Goal: Task Accomplishment & Management: Use online tool/utility

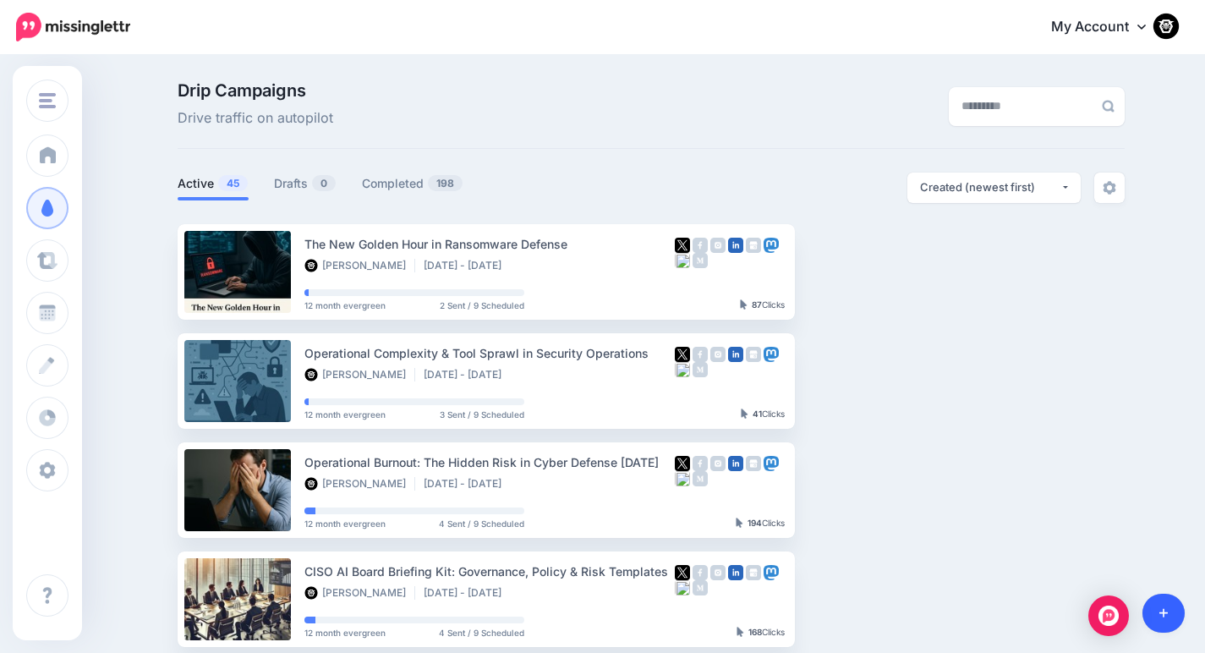
click at [1161, 599] on link at bounding box center [1163, 612] width 43 height 39
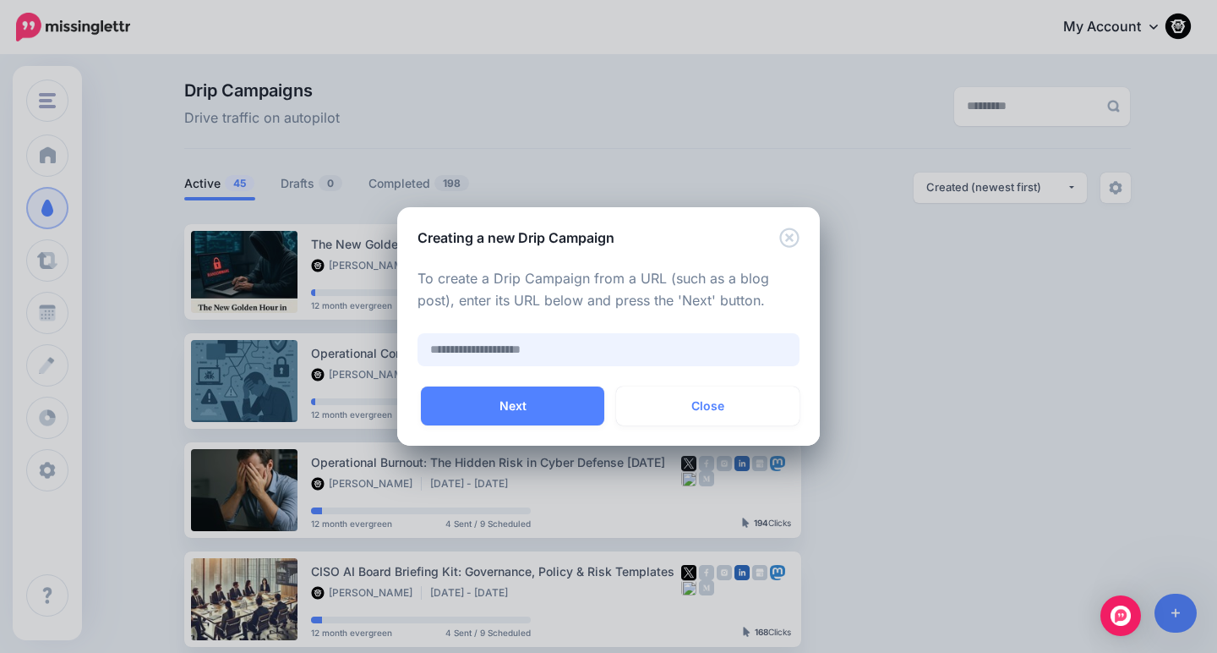
paste input "**********"
type input "**********"
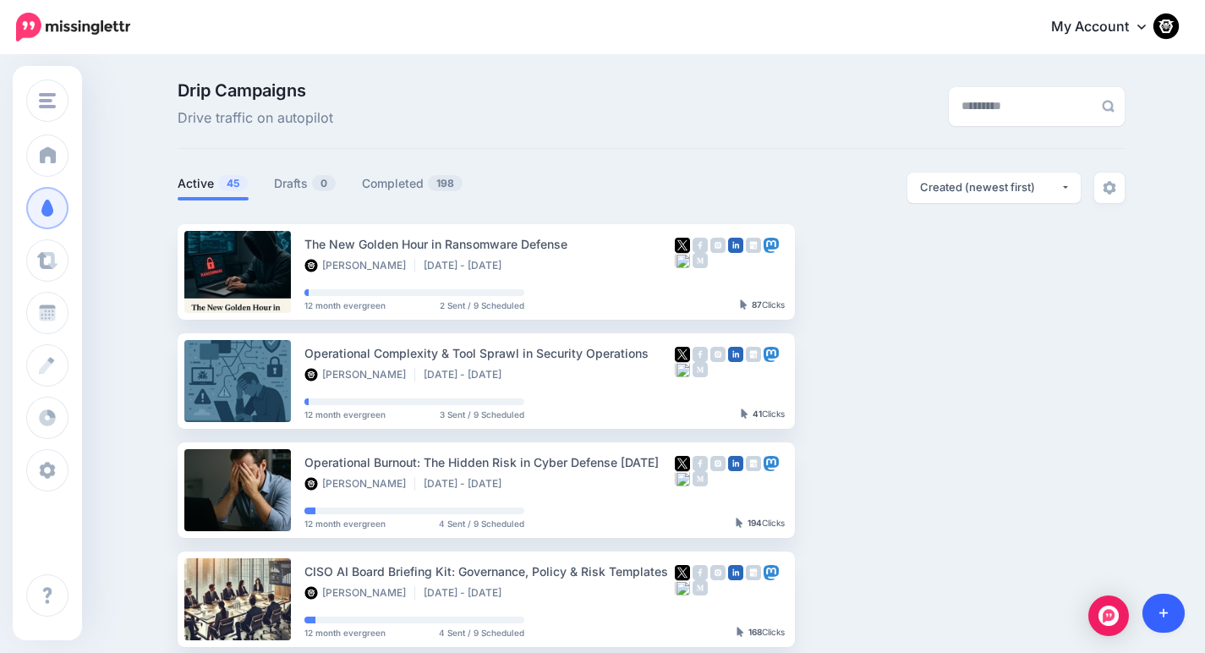
click at [1167, 606] on link at bounding box center [1163, 612] width 43 height 39
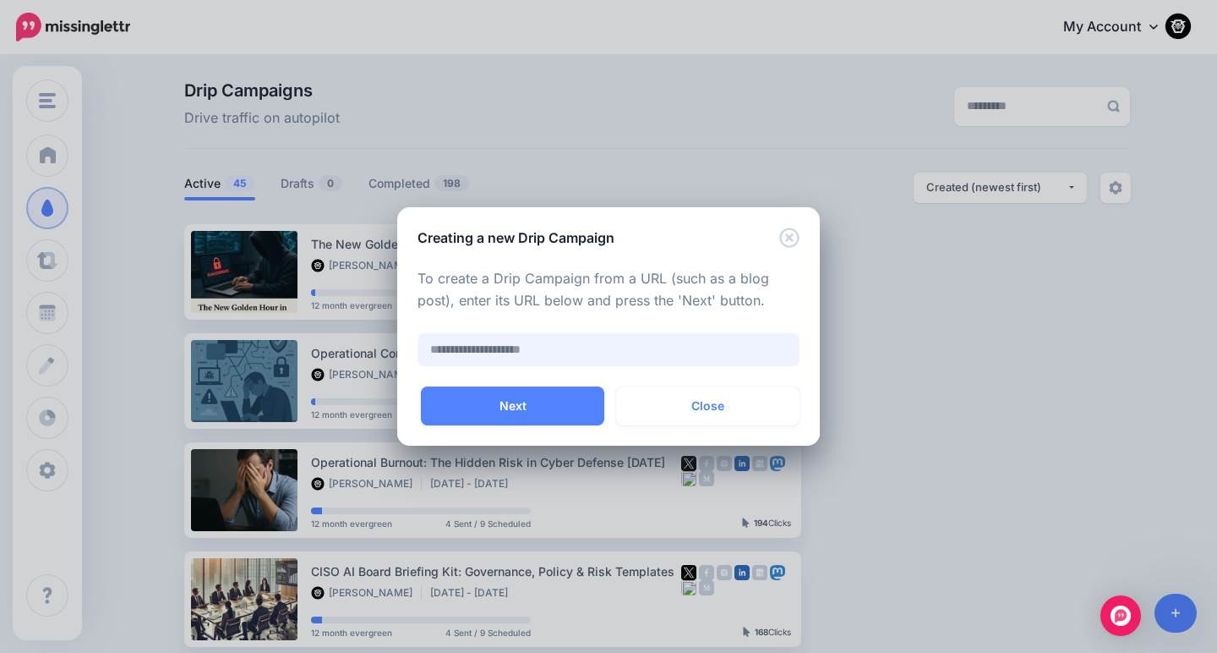
click at [524, 343] on input "text" at bounding box center [609, 349] width 382 height 33
paste input "**********"
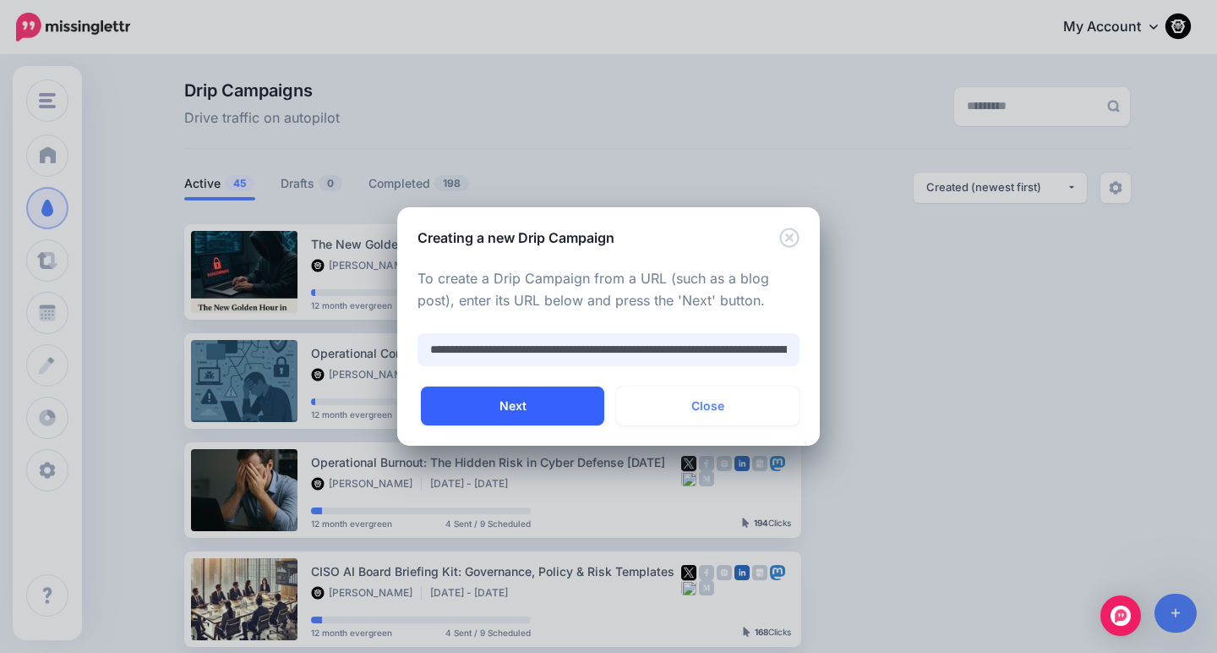
type input "**********"
click at [533, 399] on button "Next" at bounding box center [512, 405] width 183 height 39
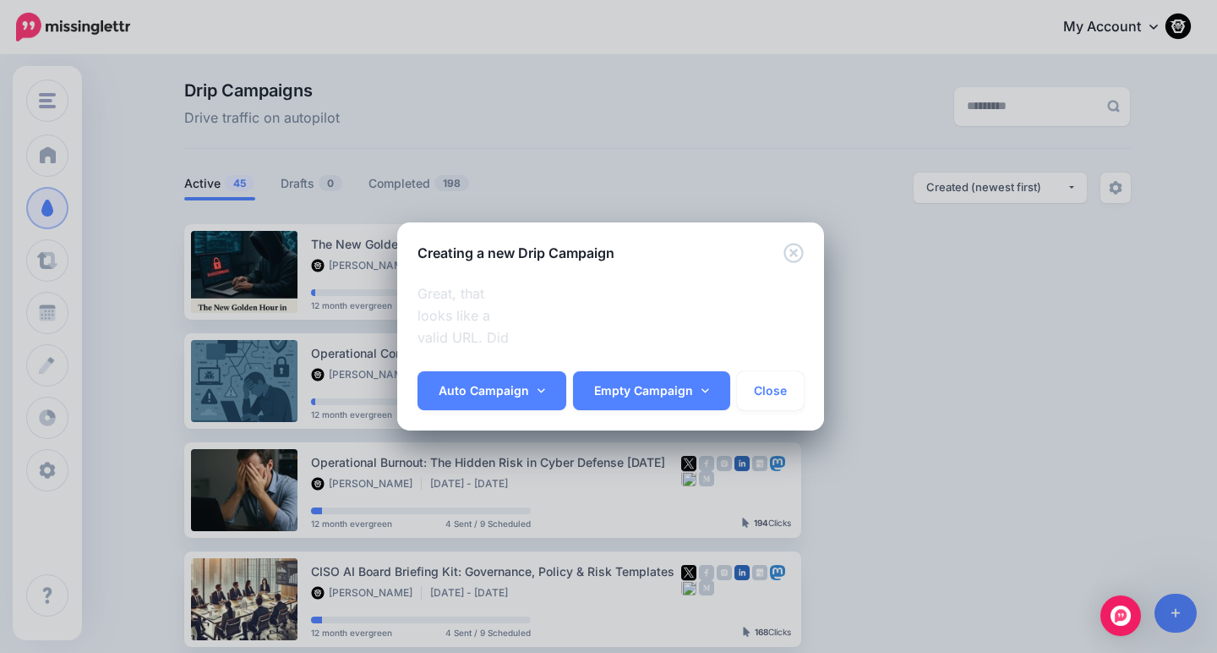
scroll to position [452, 0]
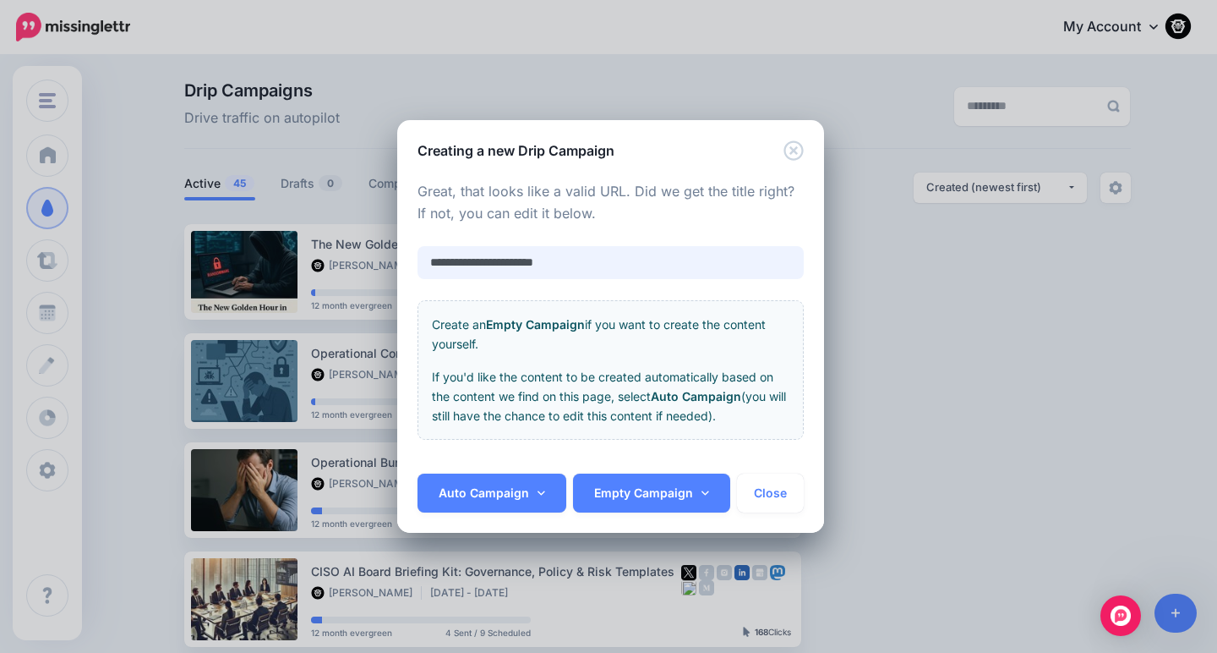
drag, startPoint x: 581, startPoint y: 259, endPoint x: 349, endPoint y: 247, distance: 231.9
click at [349, 247] on div "**********" at bounding box center [608, 326] width 1217 height 653
paste input "**********"
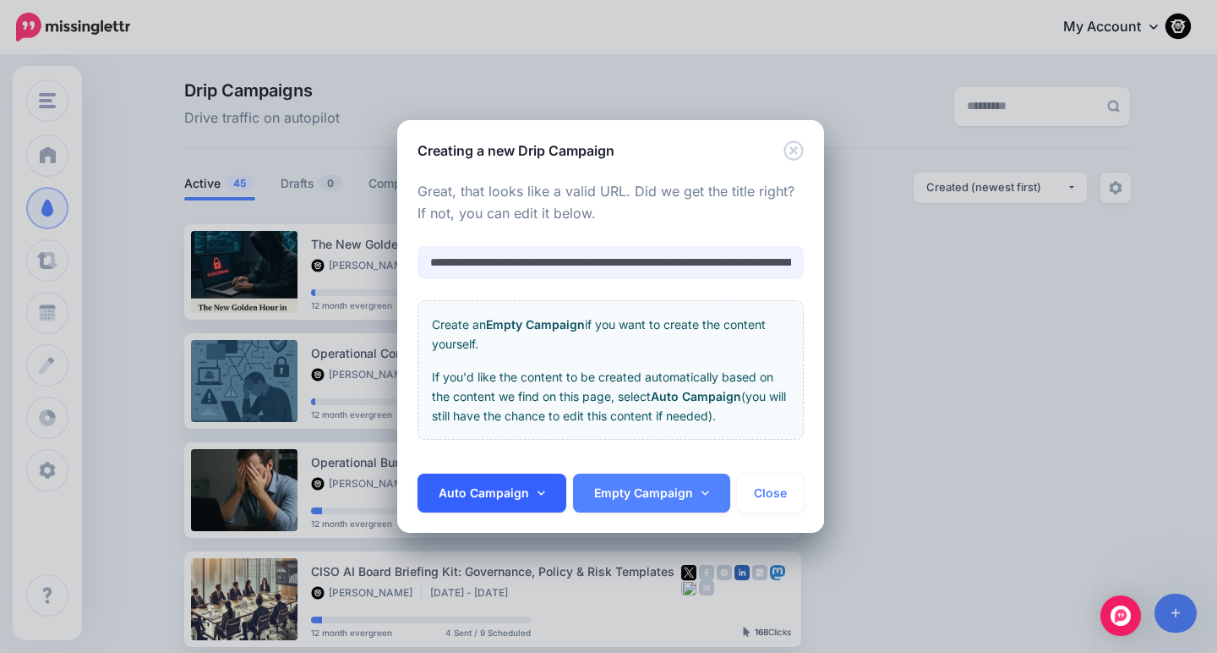
type input "**********"
click at [490, 489] on link "Auto Campaign" at bounding box center [492, 492] width 149 height 39
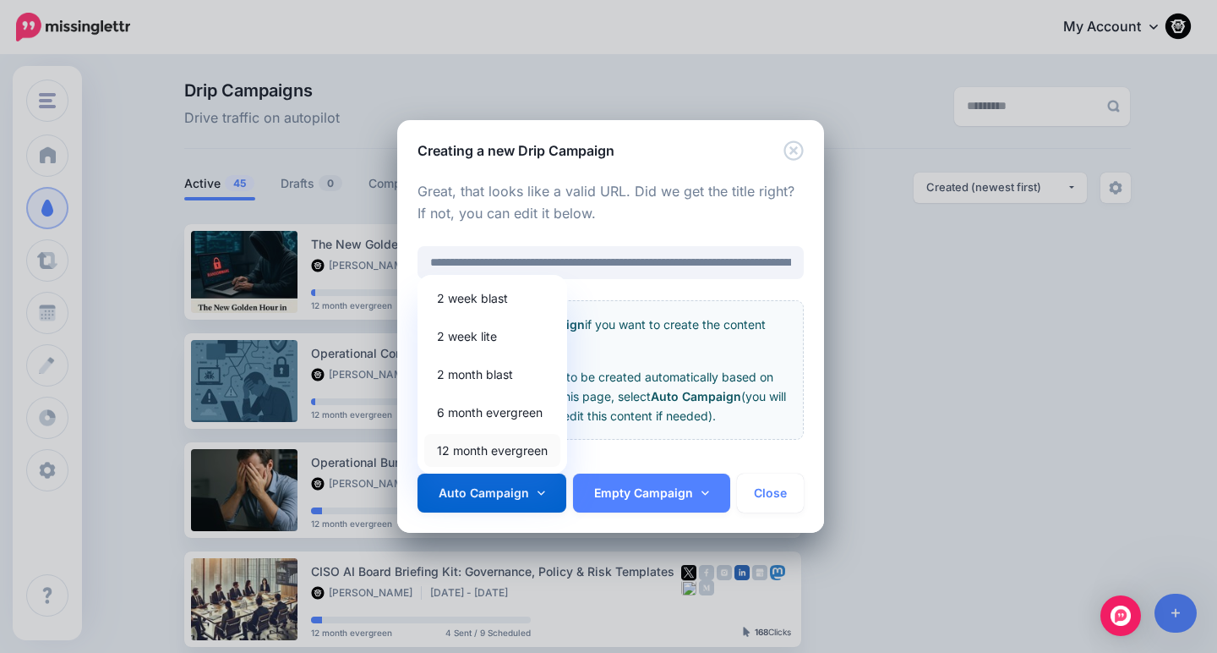
click at [483, 457] on link "12 month evergreen" at bounding box center [492, 450] width 136 height 33
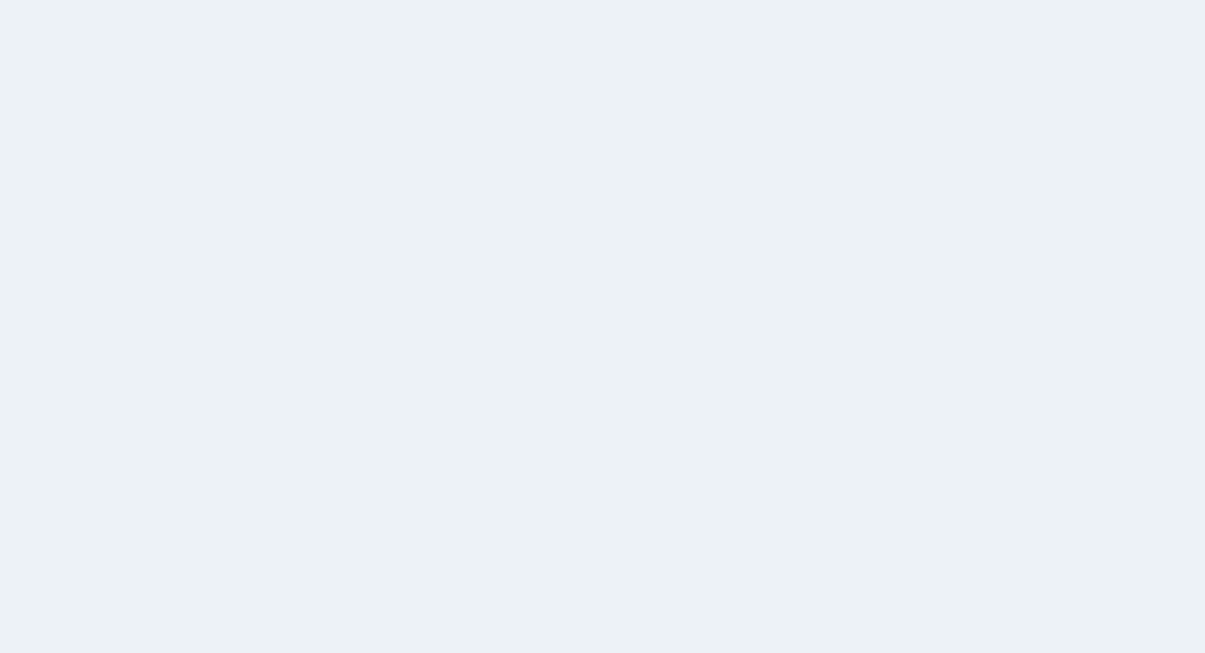
click at [642, 411] on div "PRO TIP Content that has at least 2,000 words receives on average 20% more clic…" at bounding box center [651, 426] width 317 height 111
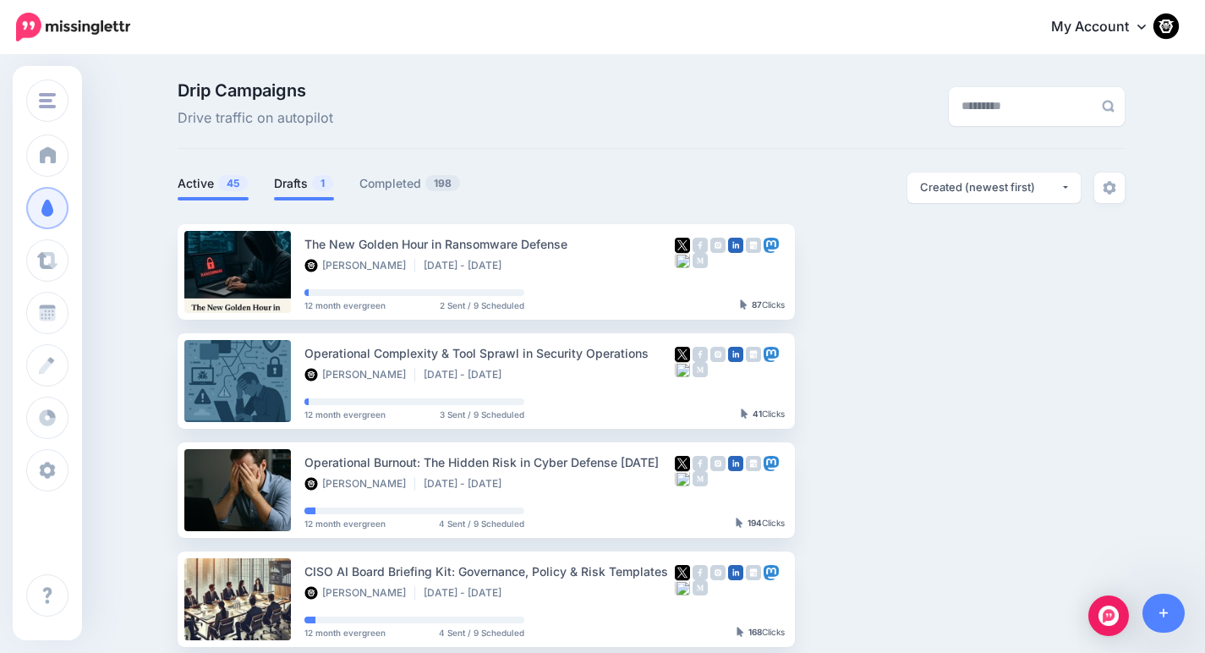
click at [289, 178] on link "Drafts 1" at bounding box center [304, 183] width 60 height 20
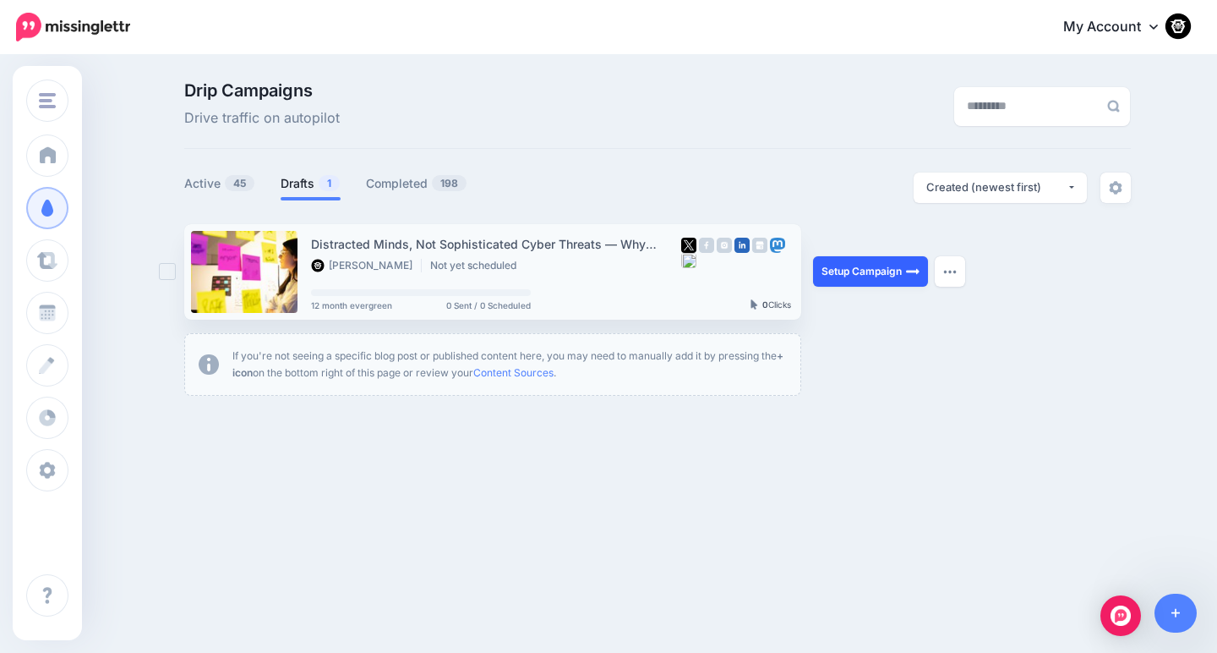
click at [850, 279] on link "Setup Campaign" at bounding box center [870, 271] width 115 height 30
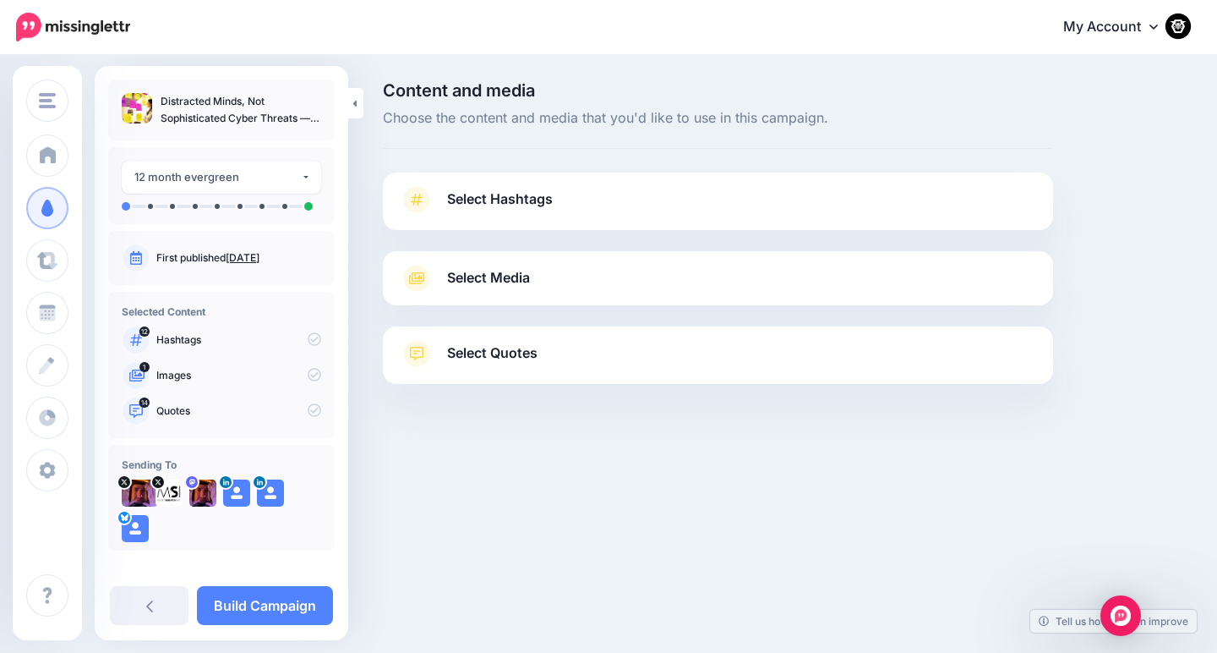
click at [515, 198] on span "Select Hashtags" at bounding box center [500, 199] width 106 height 23
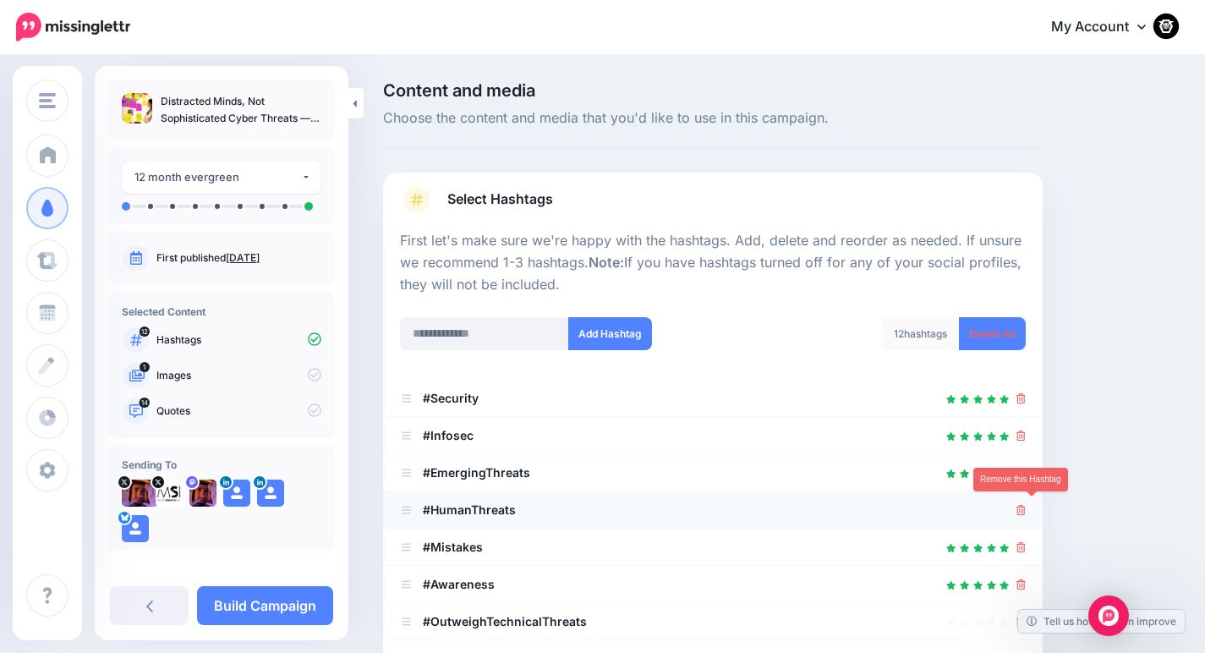
click at [1025, 505] on icon at bounding box center [1020, 510] width 9 height 10
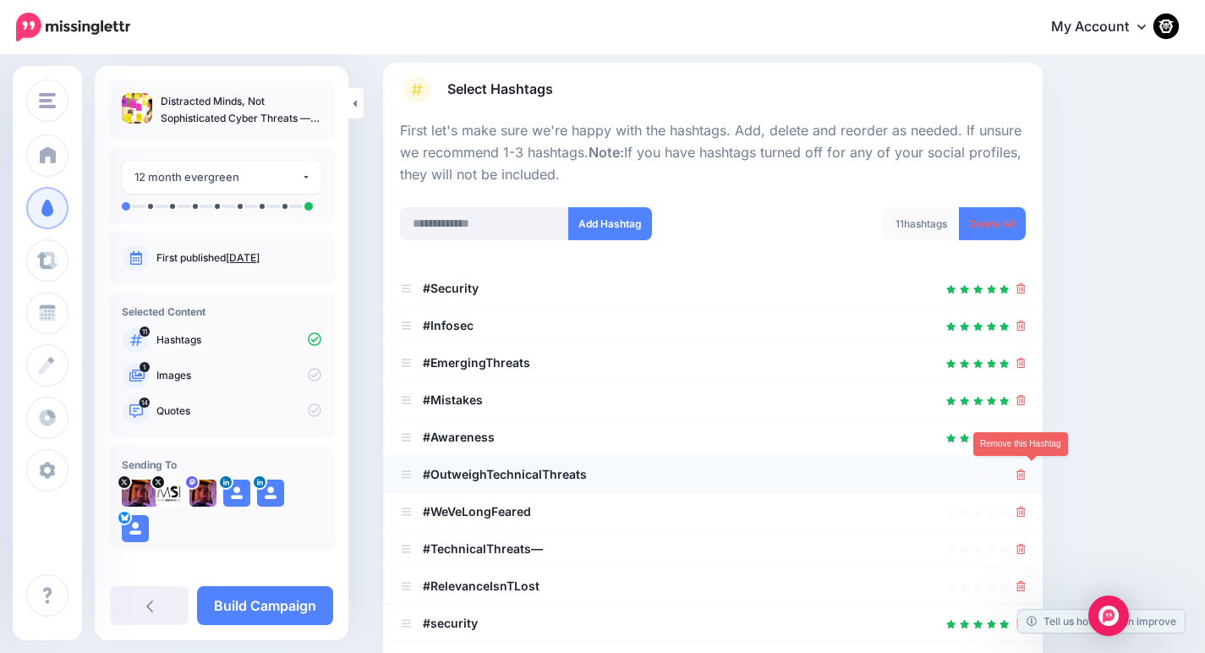
click at [1025, 471] on icon at bounding box center [1020, 474] width 9 height 10
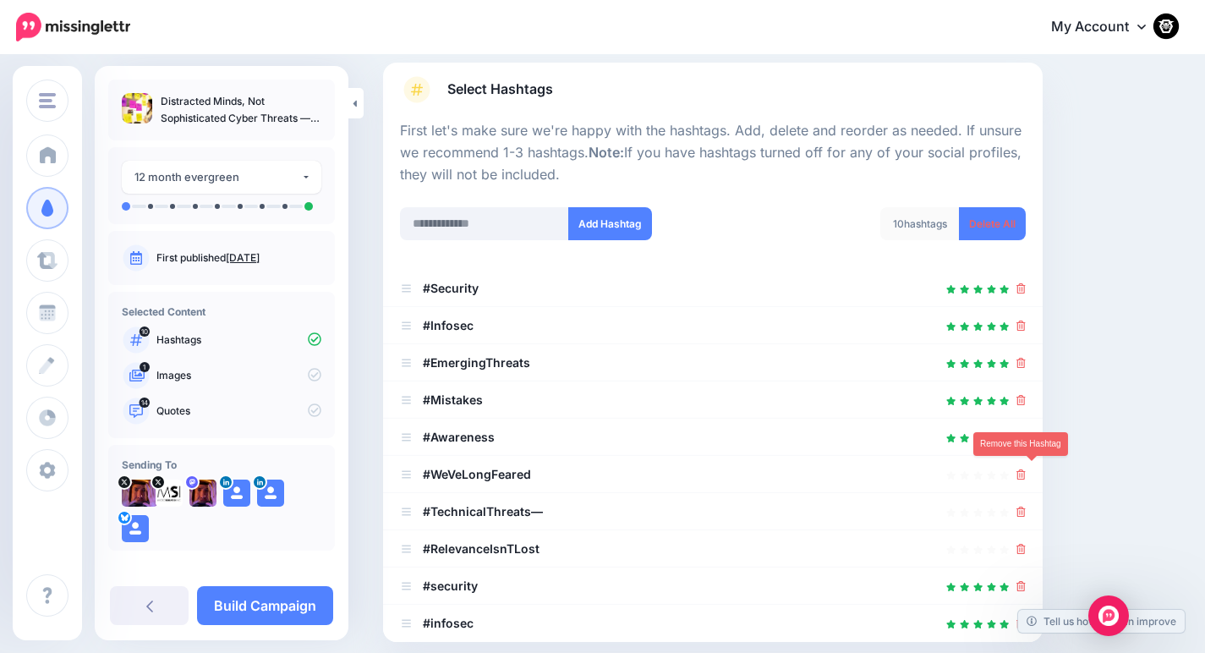
click at [1025, 471] on icon at bounding box center [1020, 474] width 9 height 10
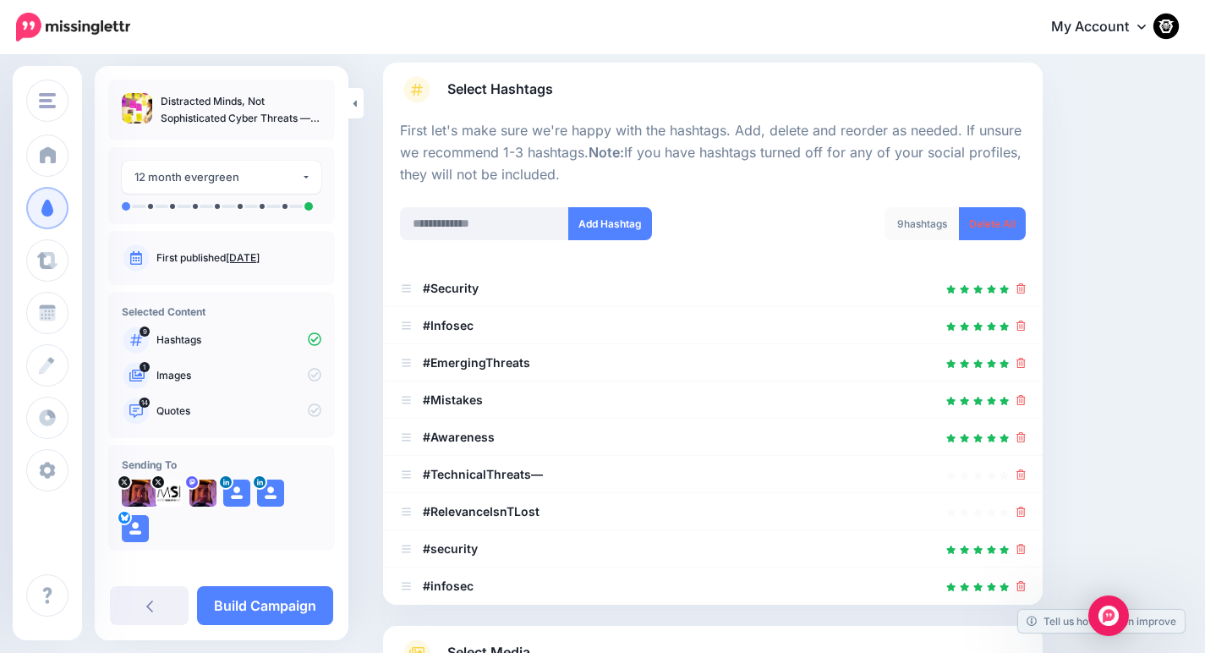
click at [1025, 471] on icon at bounding box center [1020, 474] width 9 height 10
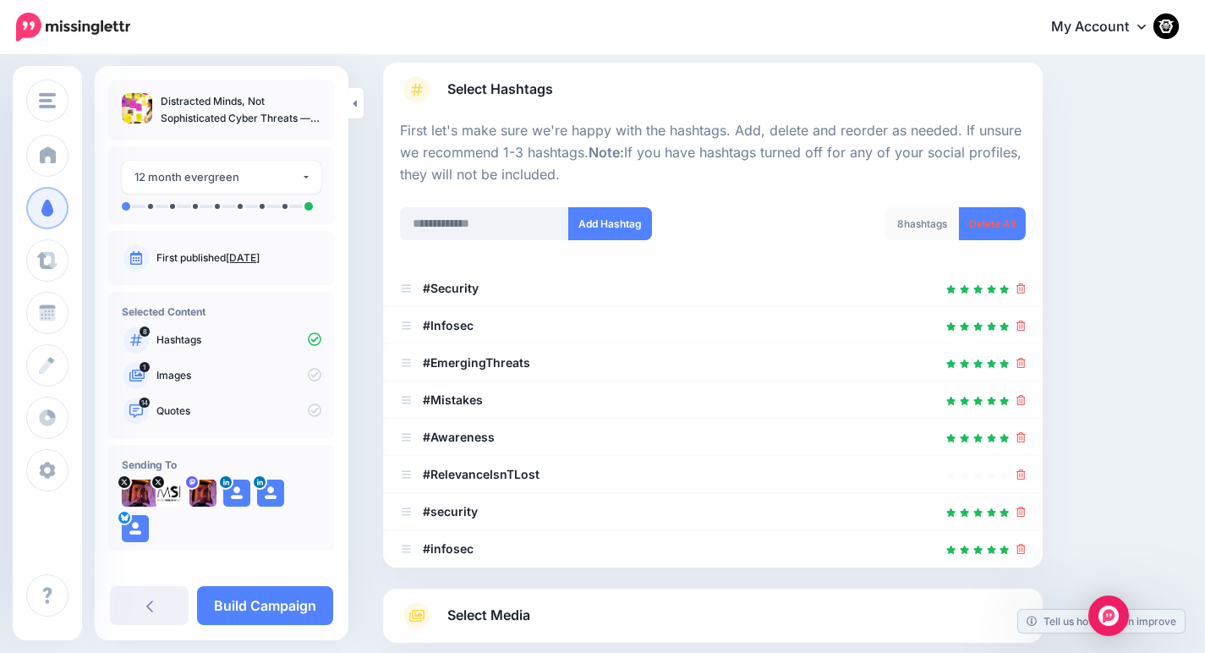
click at [1025, 471] on icon at bounding box center [1020, 474] width 9 height 10
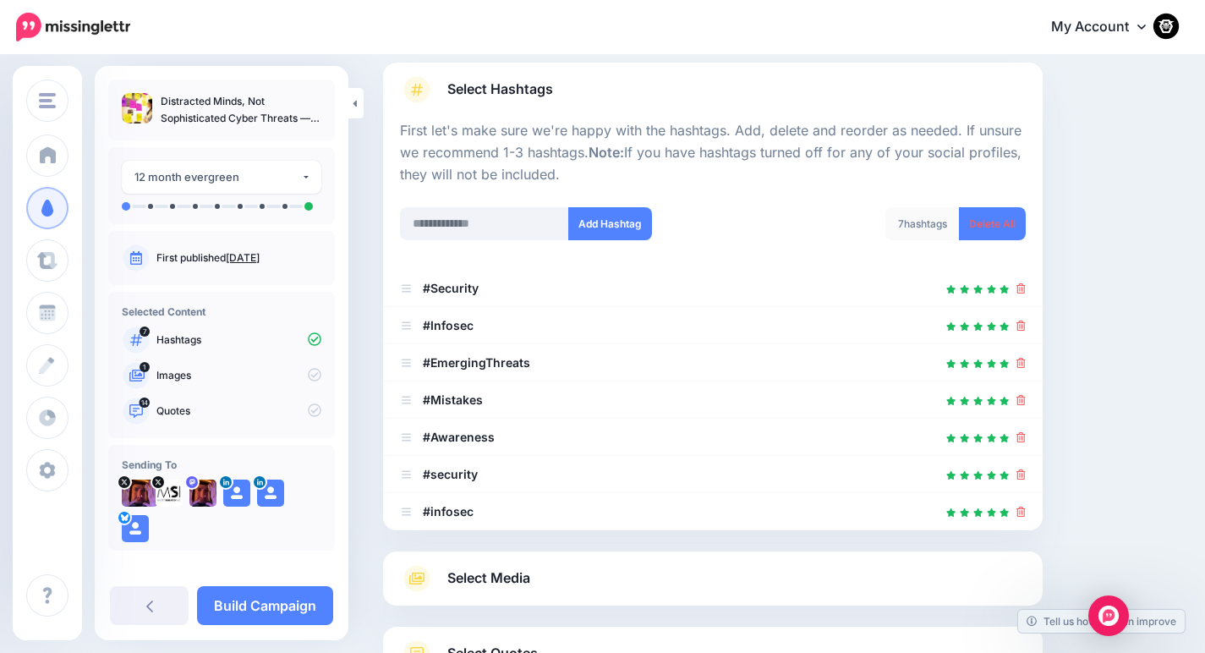
click at [1025, 471] on icon at bounding box center [1020, 474] width 9 height 10
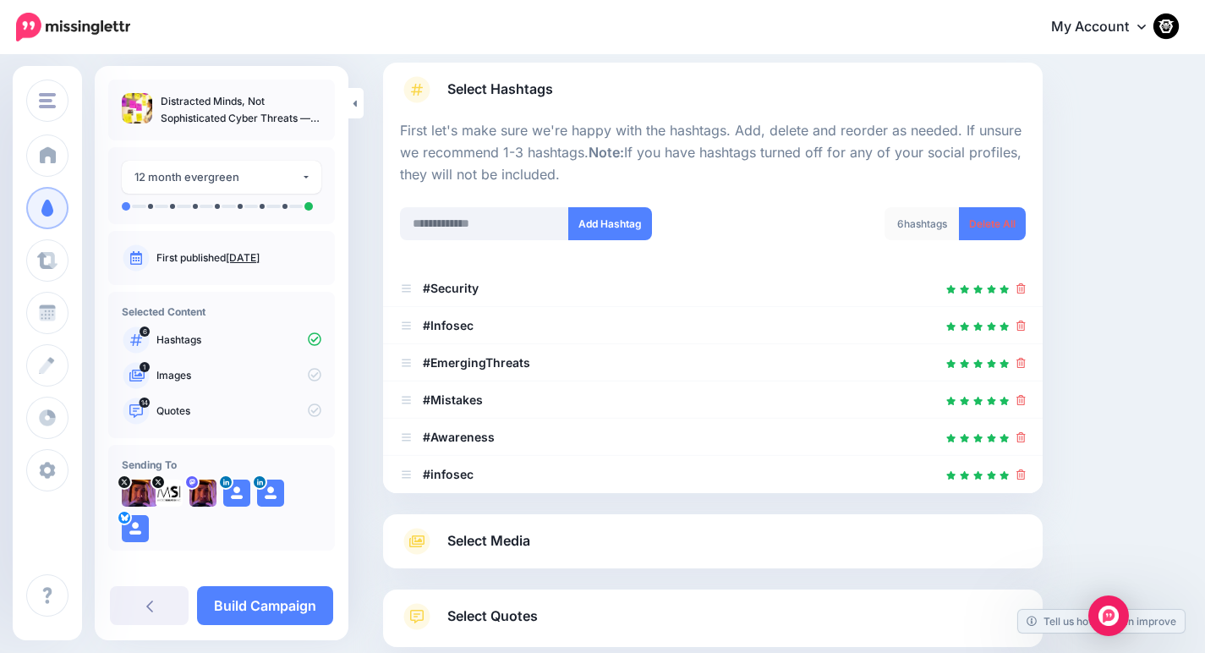
click at [1025, 471] on icon at bounding box center [1020, 474] width 9 height 10
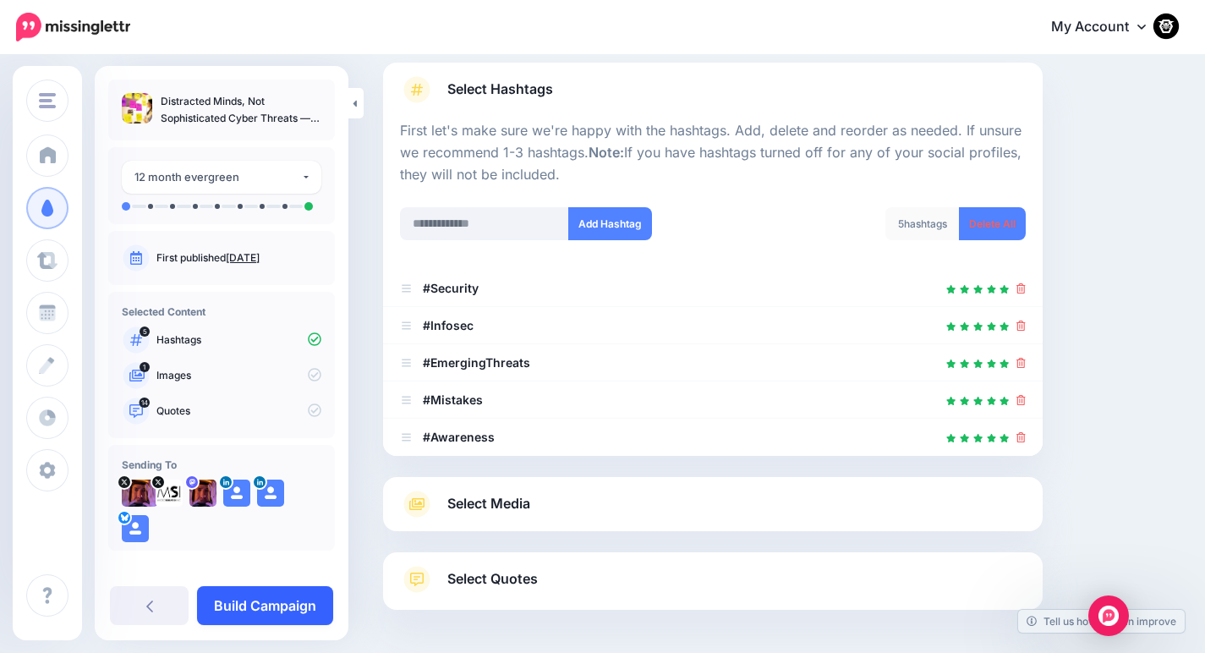
click at [275, 594] on link "Build Campaign" at bounding box center [265, 605] width 136 height 39
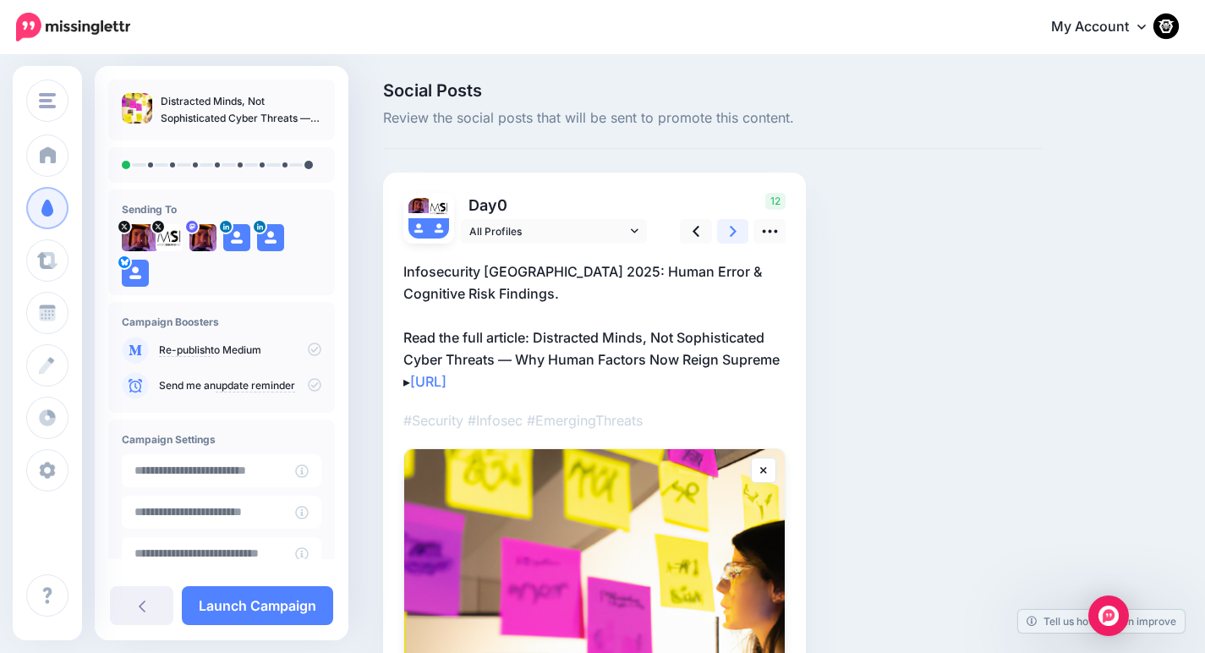
click at [731, 220] on link at bounding box center [733, 231] width 32 height 25
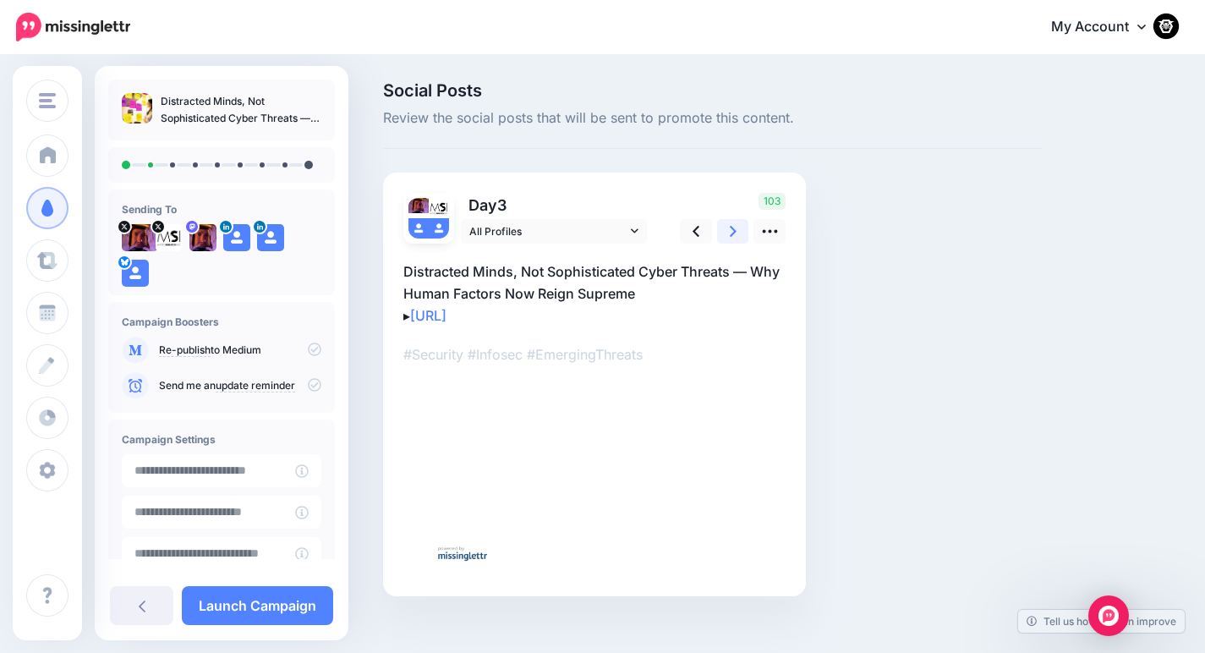
click at [730, 220] on link at bounding box center [733, 231] width 32 height 25
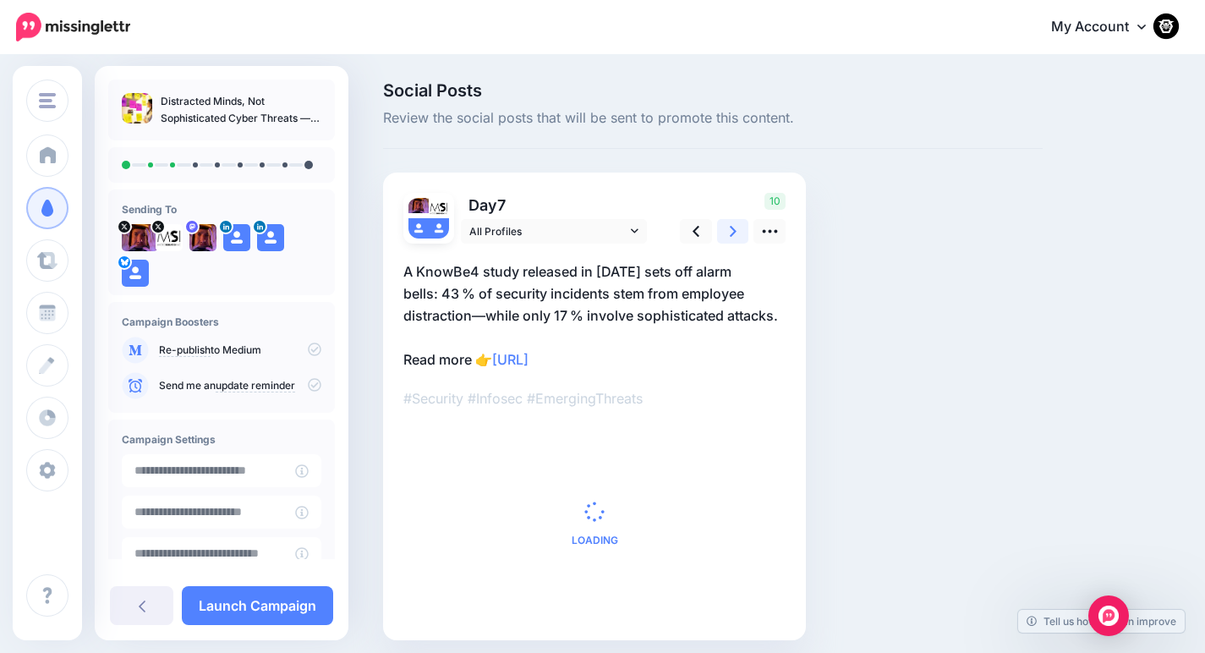
click at [730, 220] on link at bounding box center [733, 231] width 32 height 25
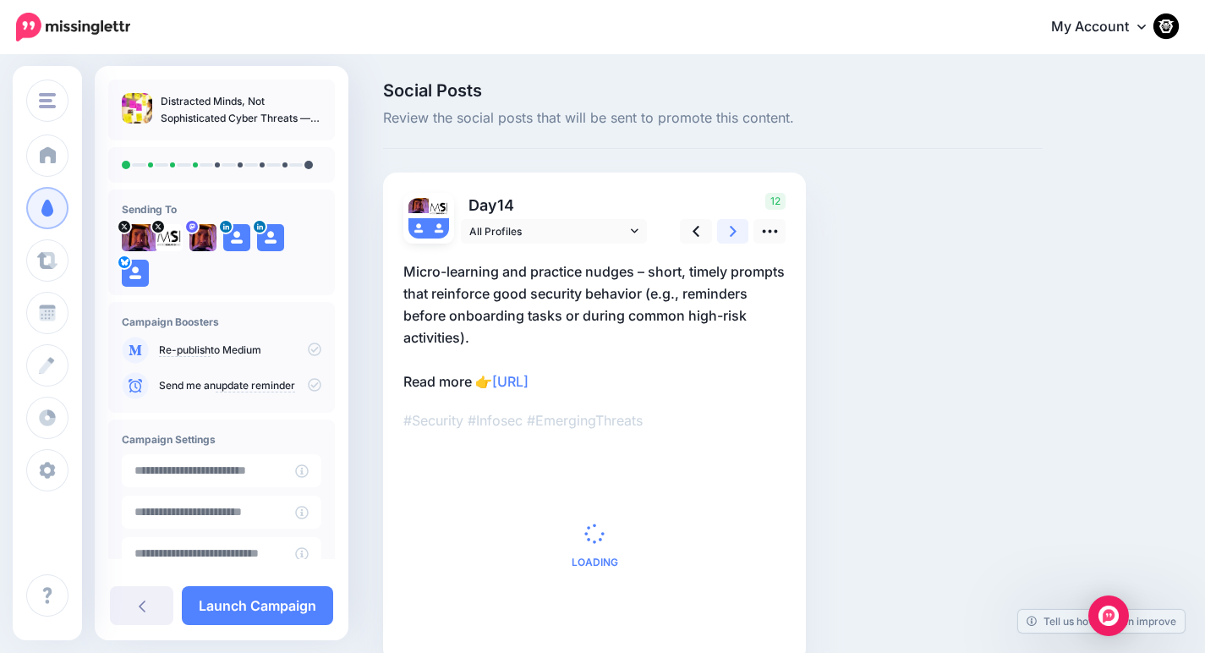
click at [730, 220] on link at bounding box center [733, 231] width 32 height 25
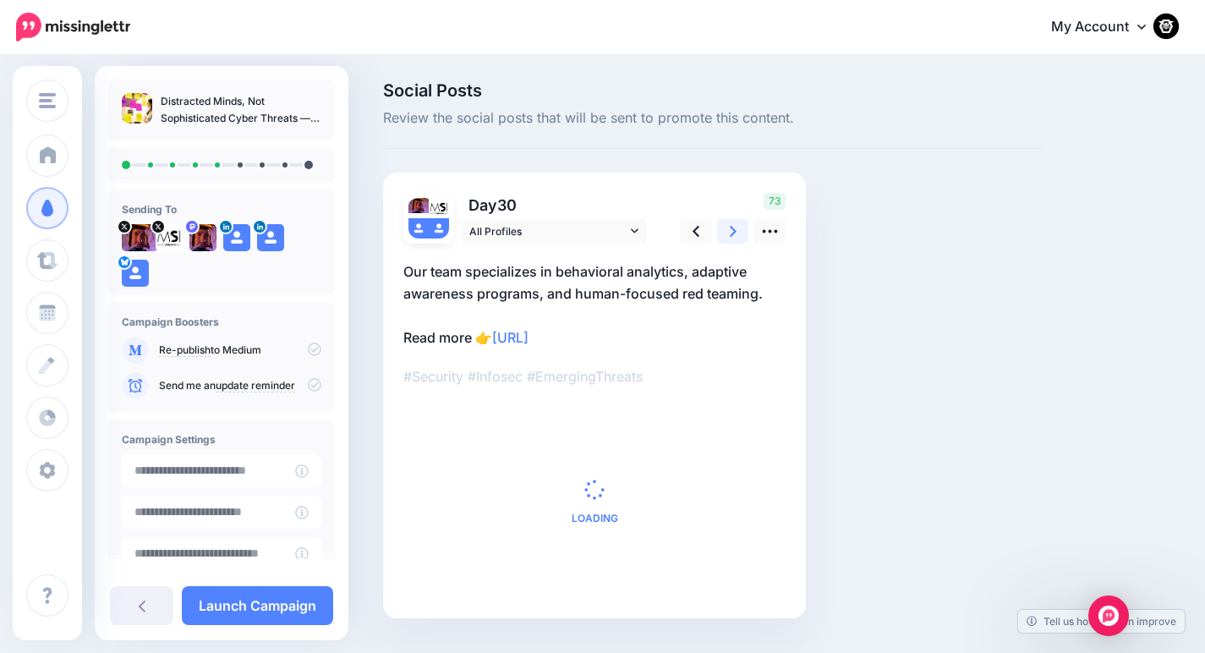
click at [730, 220] on link at bounding box center [733, 231] width 32 height 25
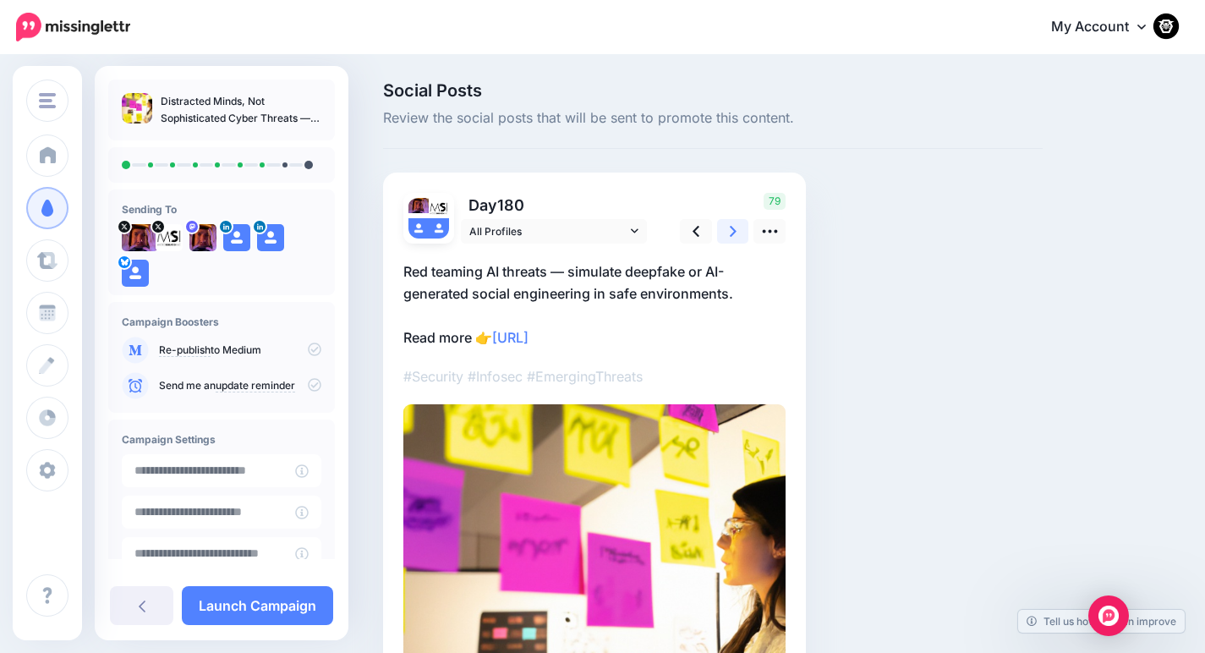
click at [730, 220] on link at bounding box center [733, 231] width 32 height 25
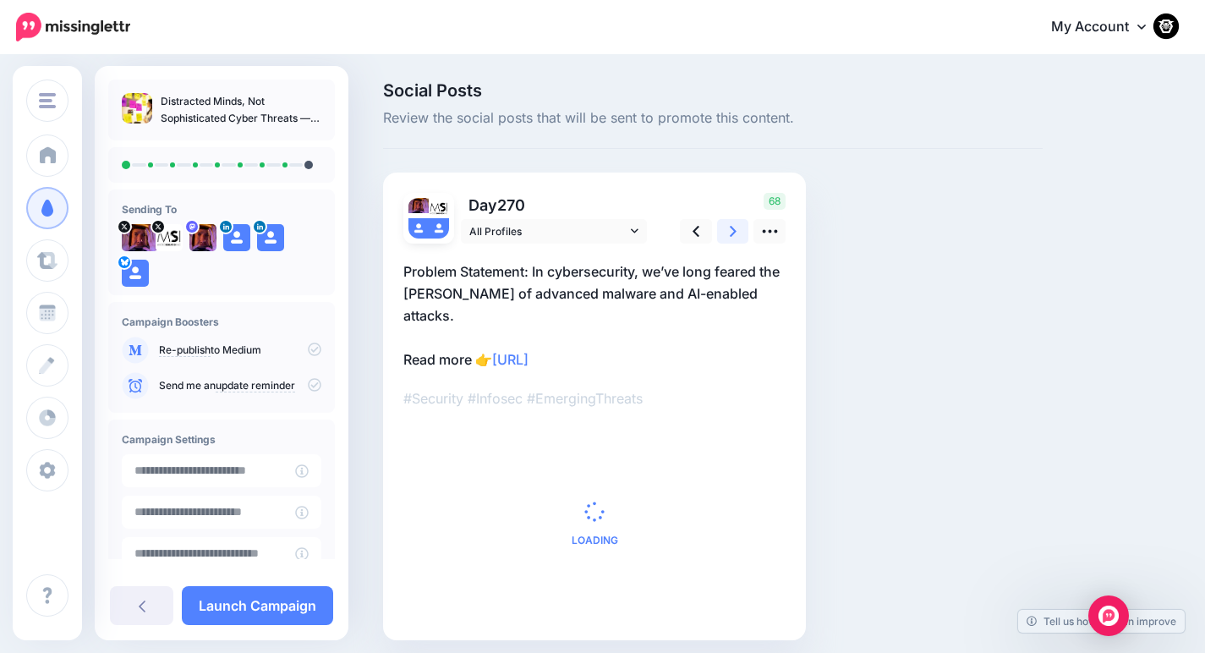
click at [730, 220] on link at bounding box center [733, 231] width 32 height 25
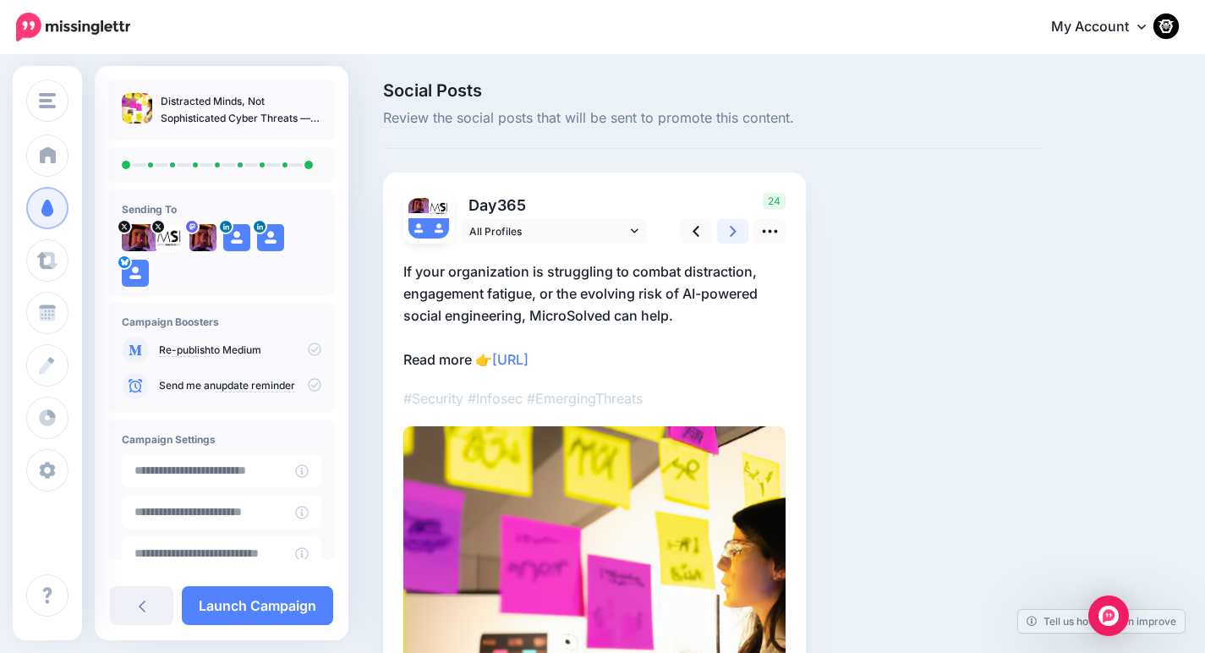
click at [730, 220] on link at bounding box center [733, 231] width 32 height 25
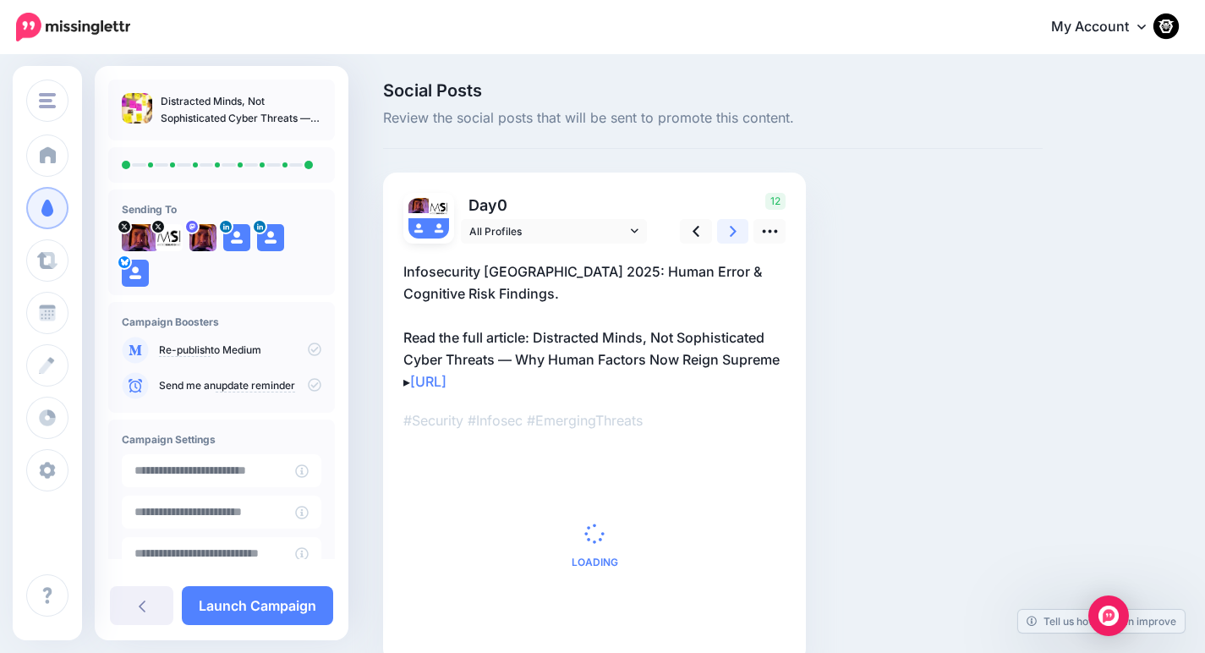
click at [730, 220] on link at bounding box center [733, 231] width 32 height 25
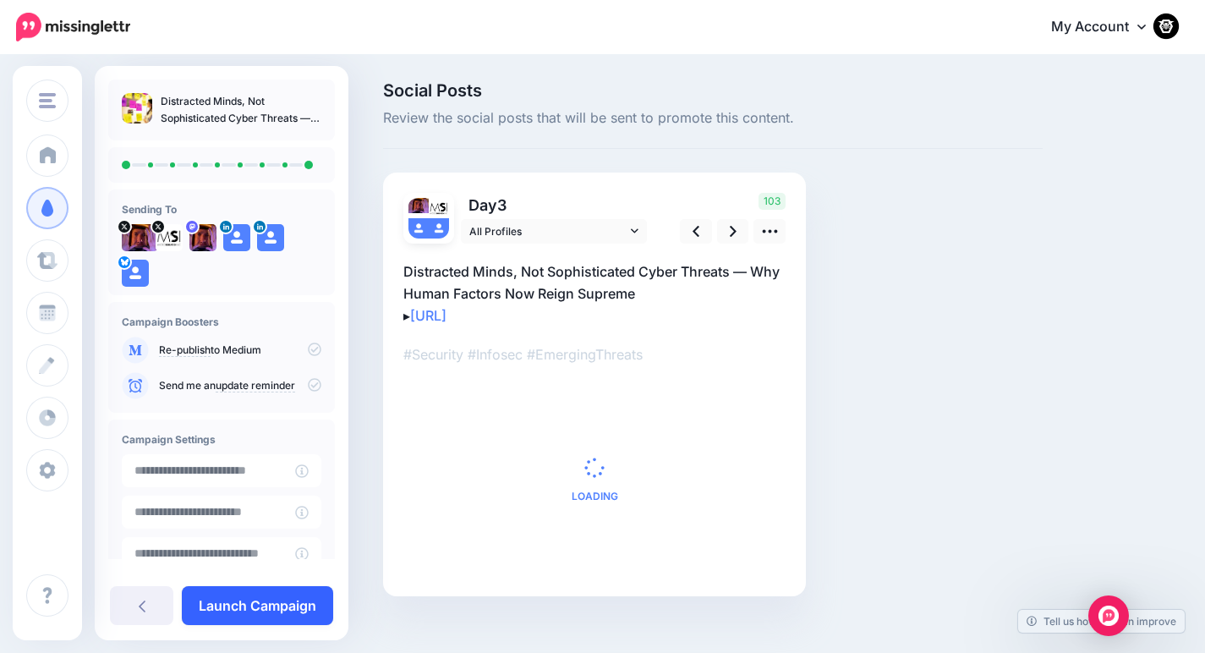
click at [269, 599] on link "Launch Campaign" at bounding box center [257, 605] width 151 height 39
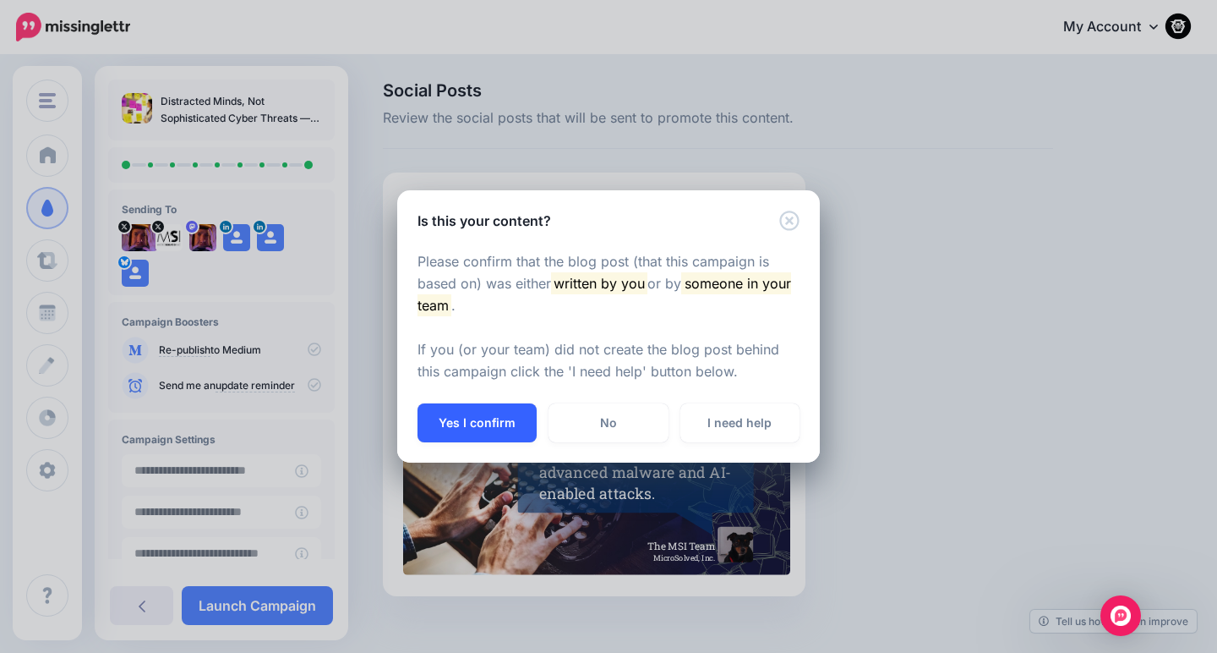
click at [473, 431] on button "Yes I confirm" at bounding box center [477, 422] width 119 height 39
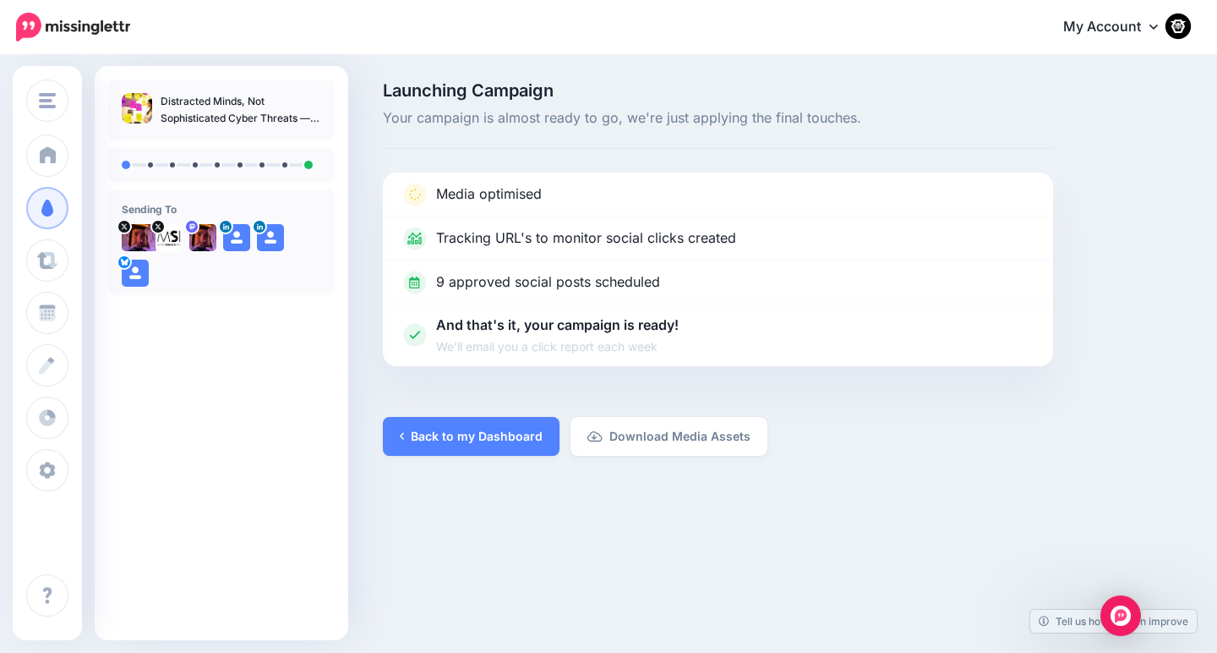
click at [451, 460] on div "Launching Campaign Your campaign is almost ready to go, we're just applying the…" at bounding box center [608, 269] width 1217 height 424
click at [441, 418] on link "Back to my Dashboard" at bounding box center [471, 436] width 177 height 39
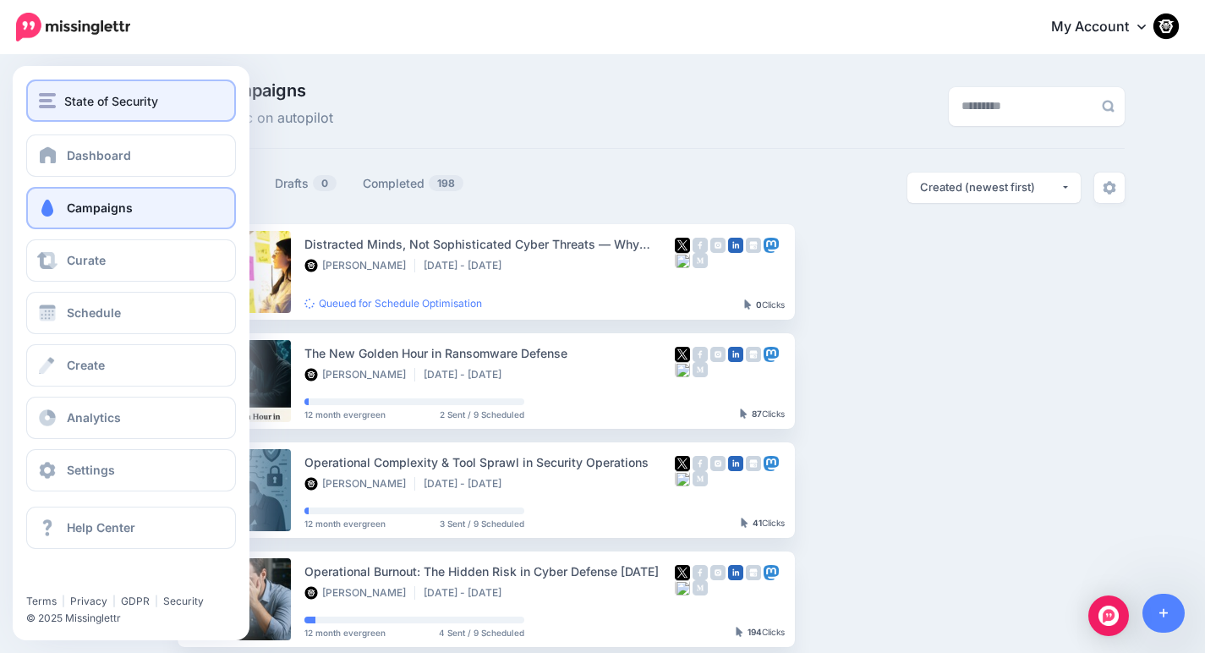
click at [63, 114] on button "State of Security" at bounding box center [131, 100] width 210 height 42
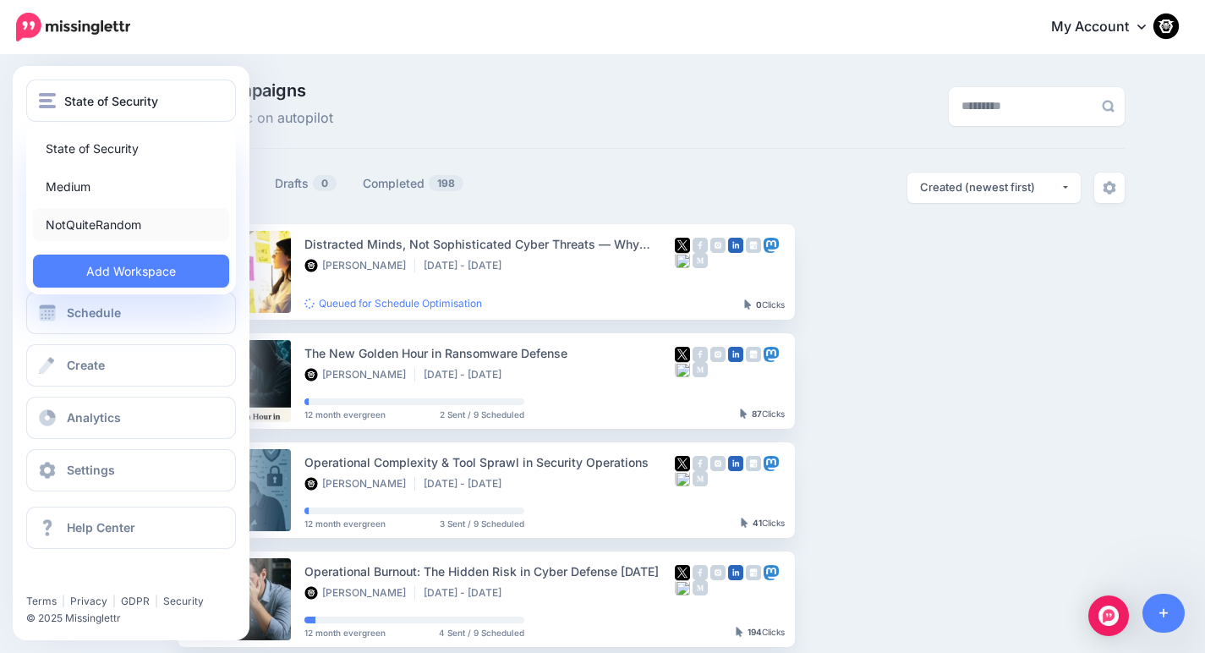
click at [63, 225] on link "NotQuiteRandom" at bounding box center [131, 224] width 196 height 33
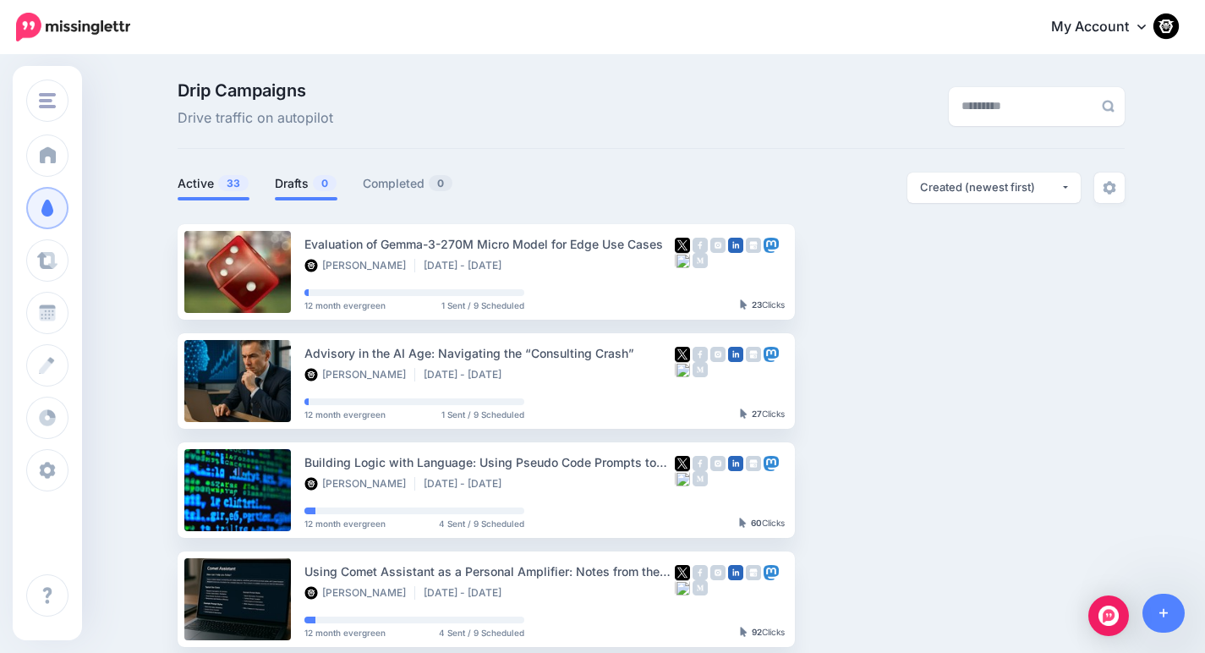
click at [306, 190] on link "Drafts 0" at bounding box center [306, 183] width 63 height 20
